Goal: Check status

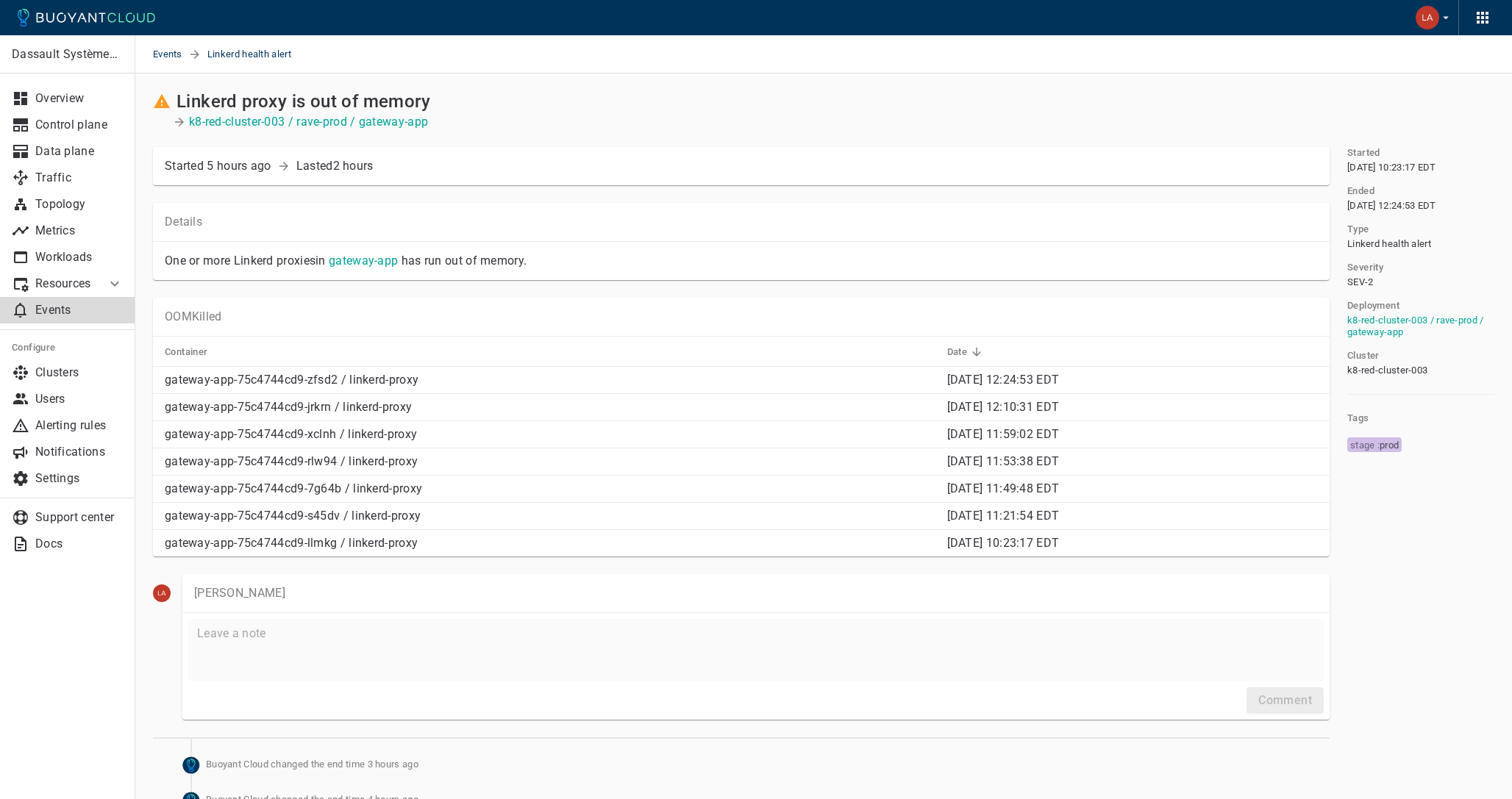
scroll to position [22, 0]
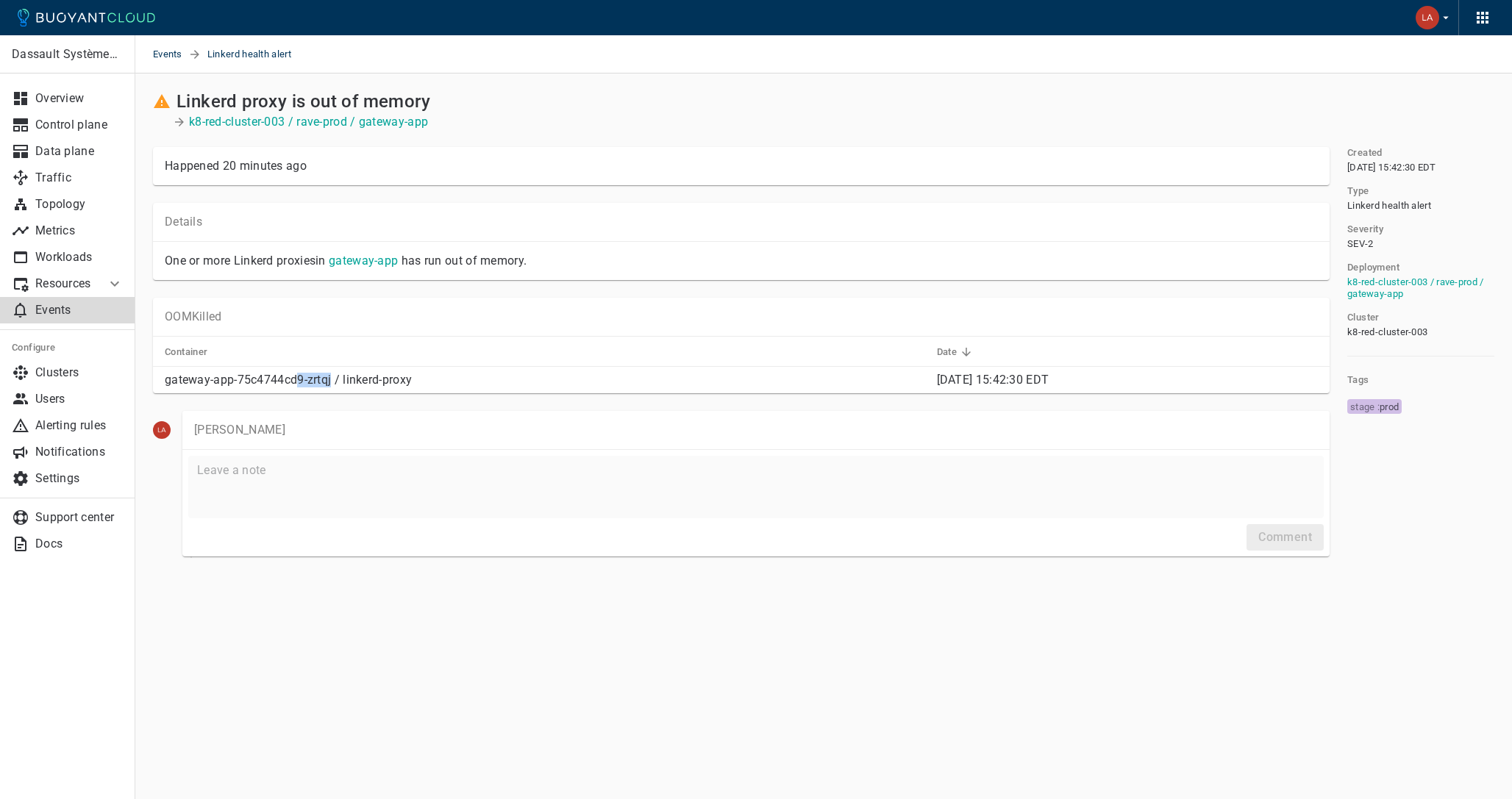
drag, startPoint x: 331, startPoint y: 383, endPoint x: 297, endPoint y: 383, distance: 34.0
click at [297, 383] on p "gateway-app-75c4744cd9-zrtqj / linkerd-proxy" at bounding box center [545, 379] width 760 height 15
